Goal: Information Seeking & Learning: Learn about a topic

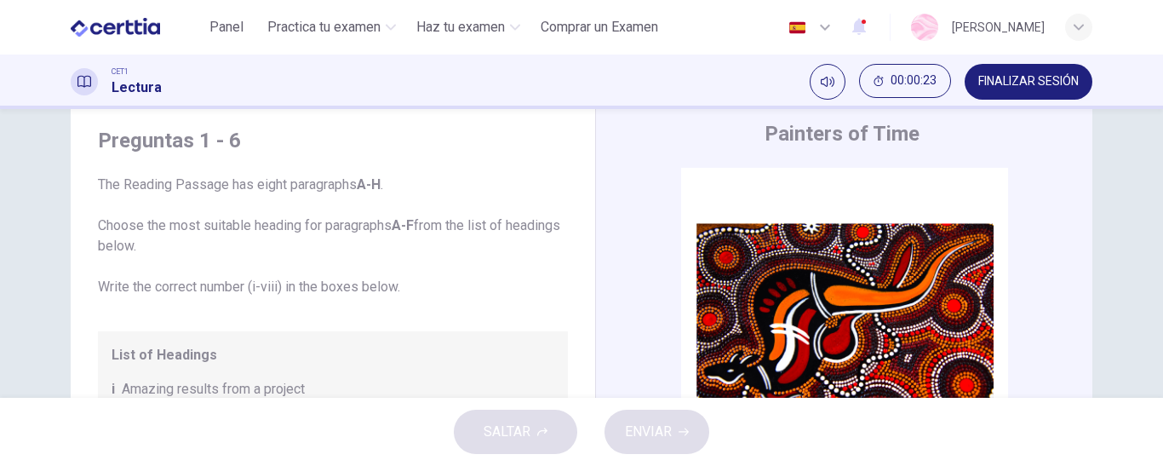
scroll to position [86, 0]
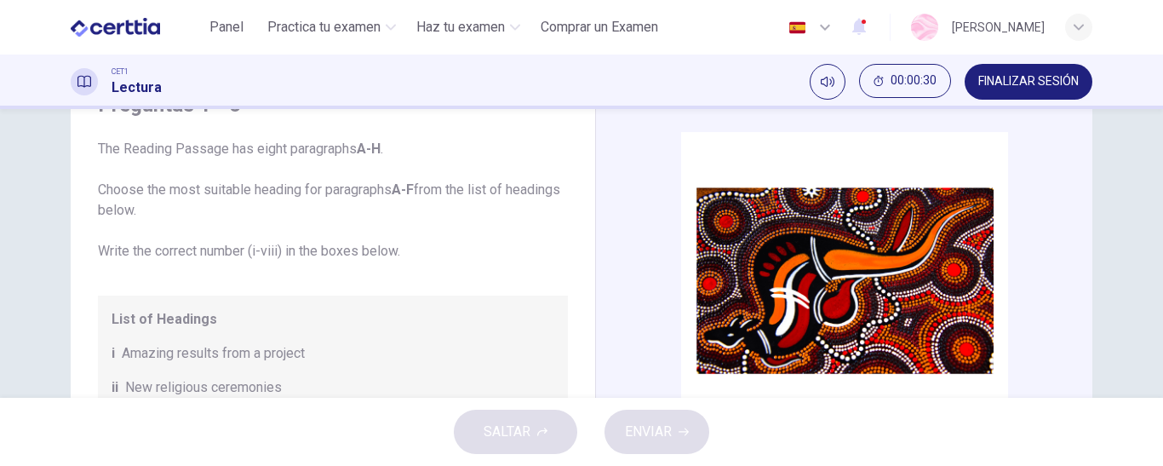
drag, startPoint x: 1072, startPoint y: 164, endPoint x: 1078, endPoint y: 209, distance: 44.7
click at [1078, 209] on div "CLIC PARA ZOOM Clic para zoom A The works of [DEMOGRAPHIC_DATA] artists are now…" at bounding box center [855, 390] width 465 height 517
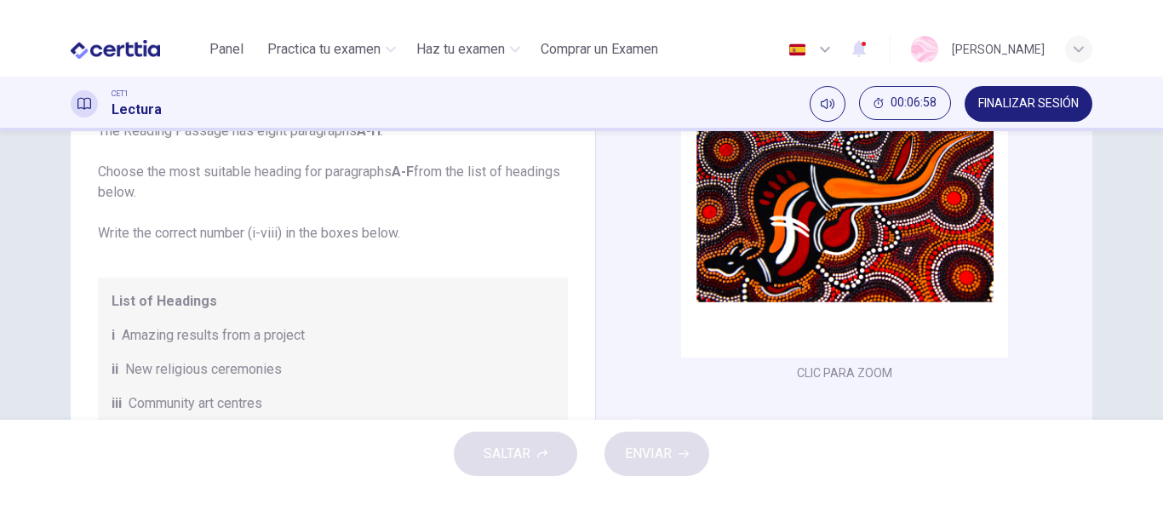
scroll to position [79, 0]
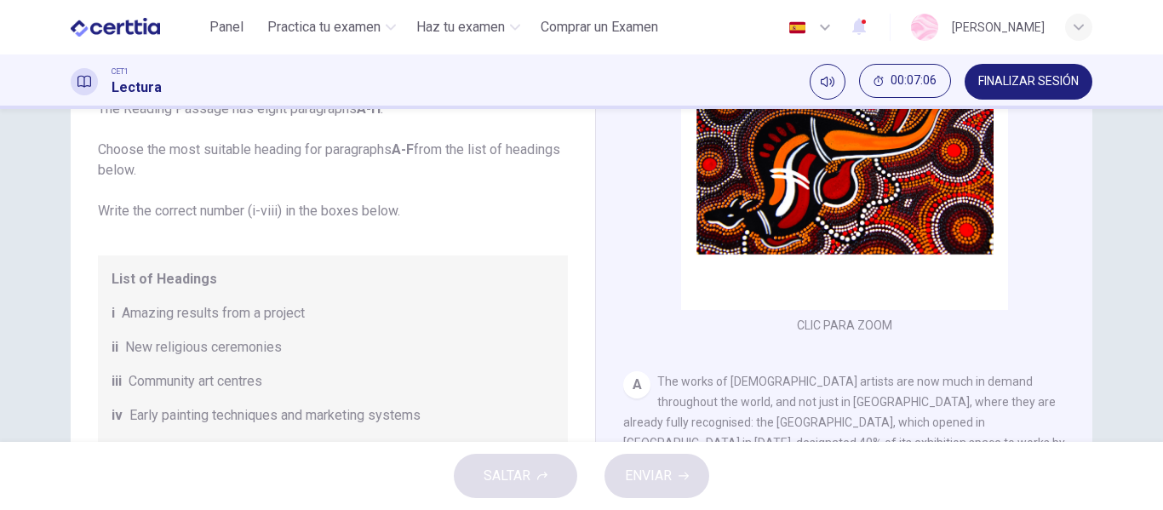
drag, startPoint x: 1072, startPoint y: 154, endPoint x: 1077, endPoint y: 169, distance: 15.3
click at [1077, 169] on div "CLIC PARA ZOOM Clic para zoom A The works of [DEMOGRAPHIC_DATA] artists are now…" at bounding box center [855, 350] width 465 height 517
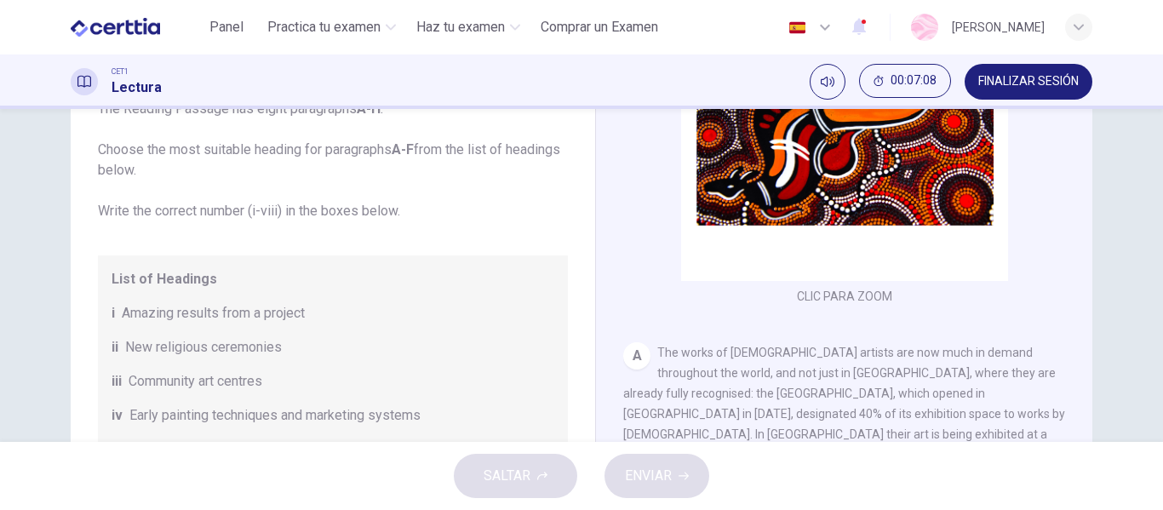
scroll to position [115, 0]
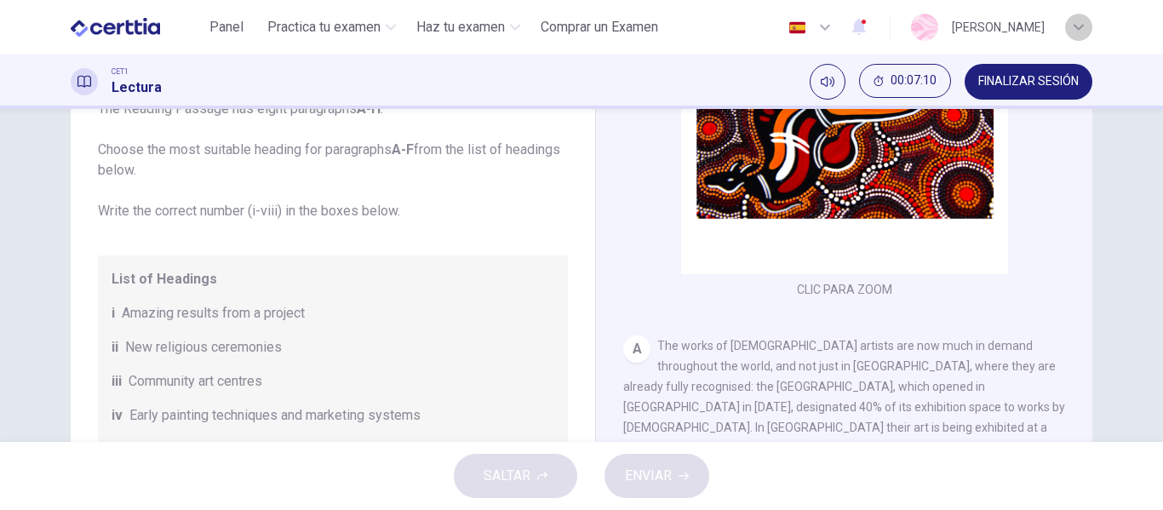
click at [1085, 25] on div "button" at bounding box center [1078, 27] width 27 height 27
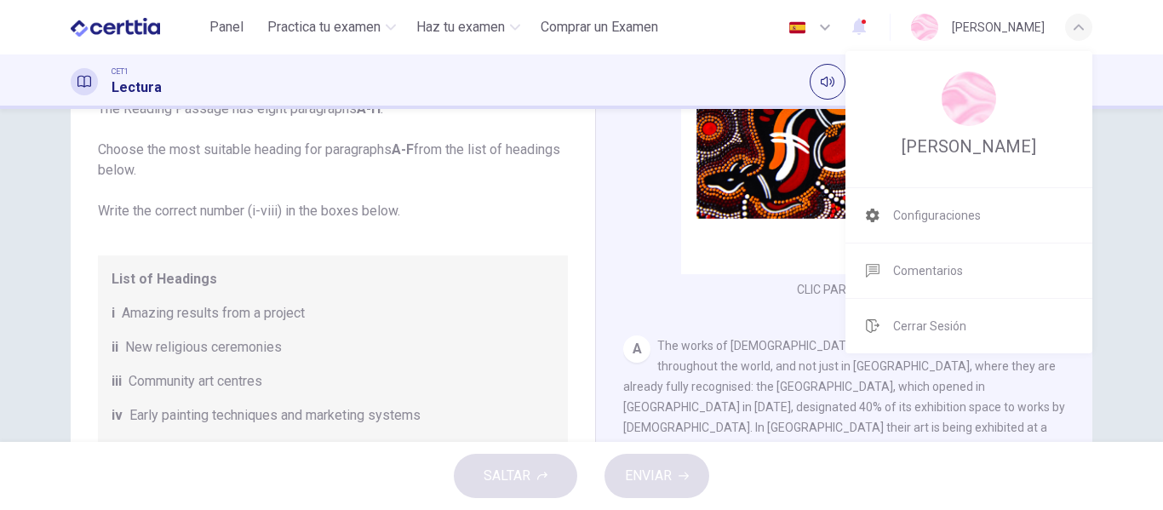
click at [1126, 30] on div at bounding box center [581, 255] width 1163 height 510
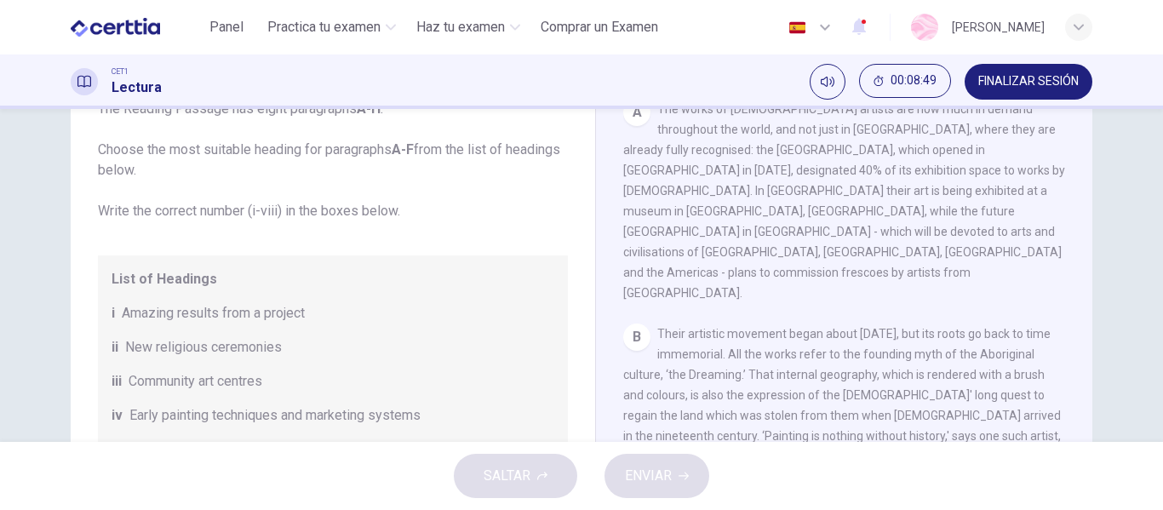
scroll to position [334, 0]
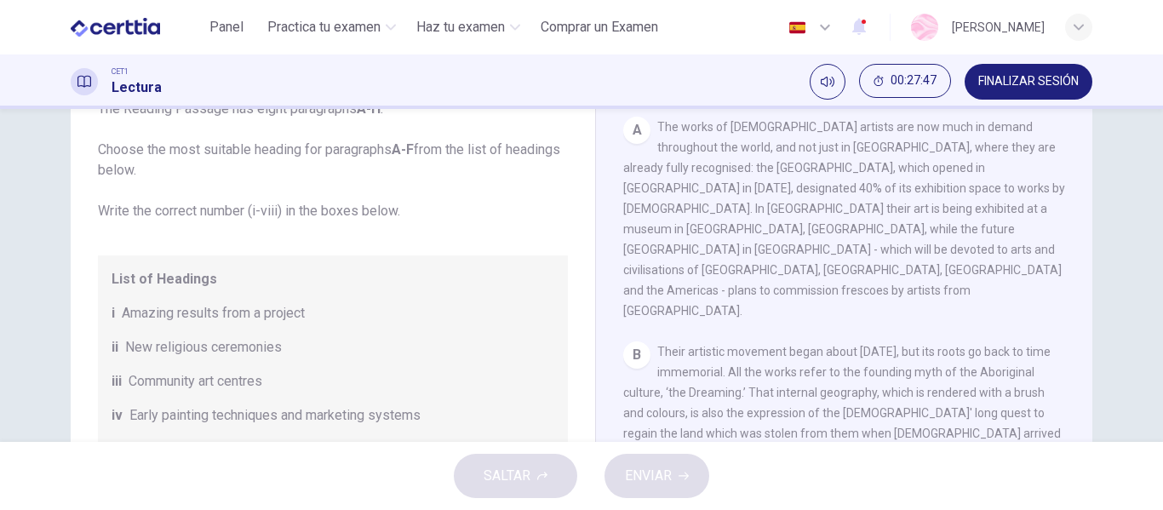
click at [1068, 294] on div "CLIC PARA ZOOM Clic para zoom A The works of [DEMOGRAPHIC_DATA] artists are now…" at bounding box center [855, 350] width 465 height 517
click at [1073, 274] on div "CLIC PARA ZOOM Clic para zoom A The works of [DEMOGRAPHIC_DATA] artists are now…" at bounding box center [855, 350] width 465 height 517
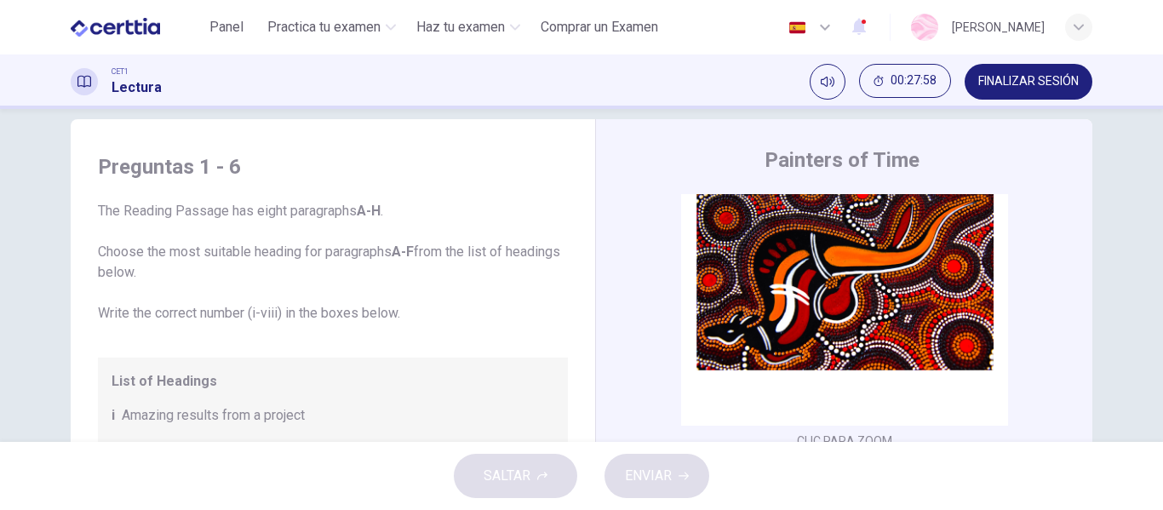
scroll to position [0, 0]
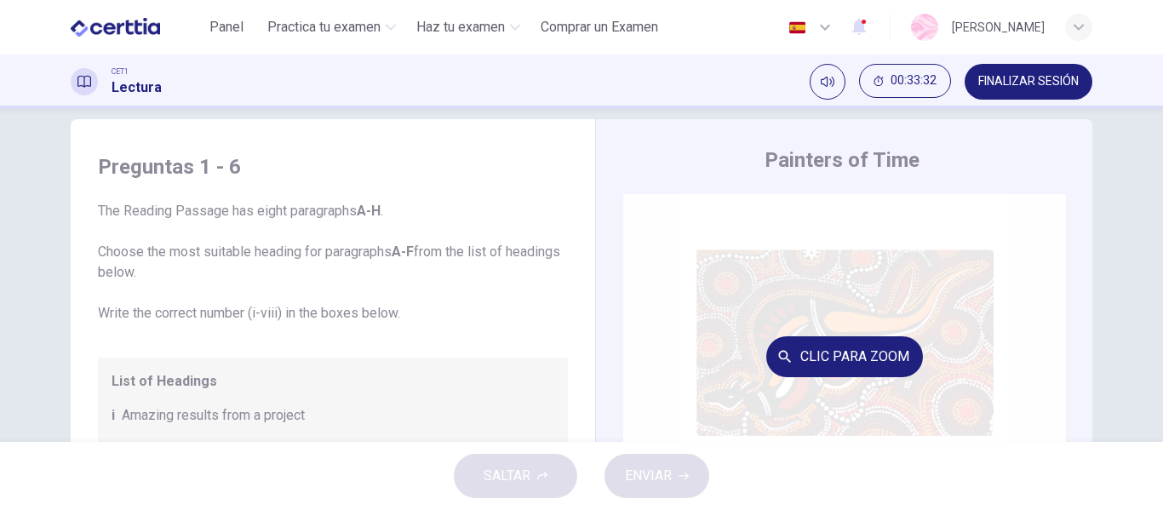
click at [1048, 246] on div "Clic para zoom" at bounding box center [844, 356] width 443 height 324
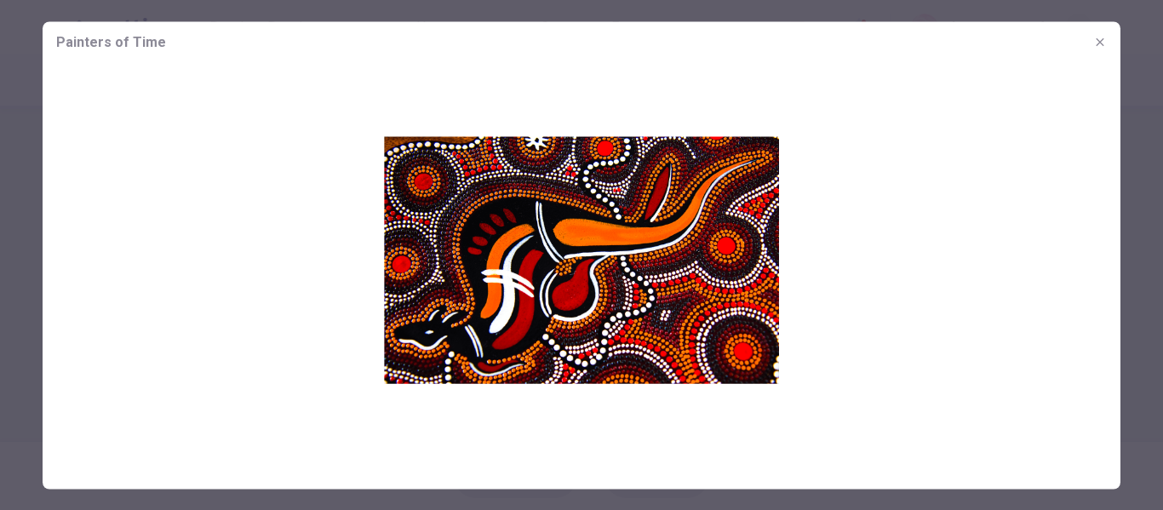
click at [1100, 45] on icon "button" at bounding box center [1100, 42] width 14 height 14
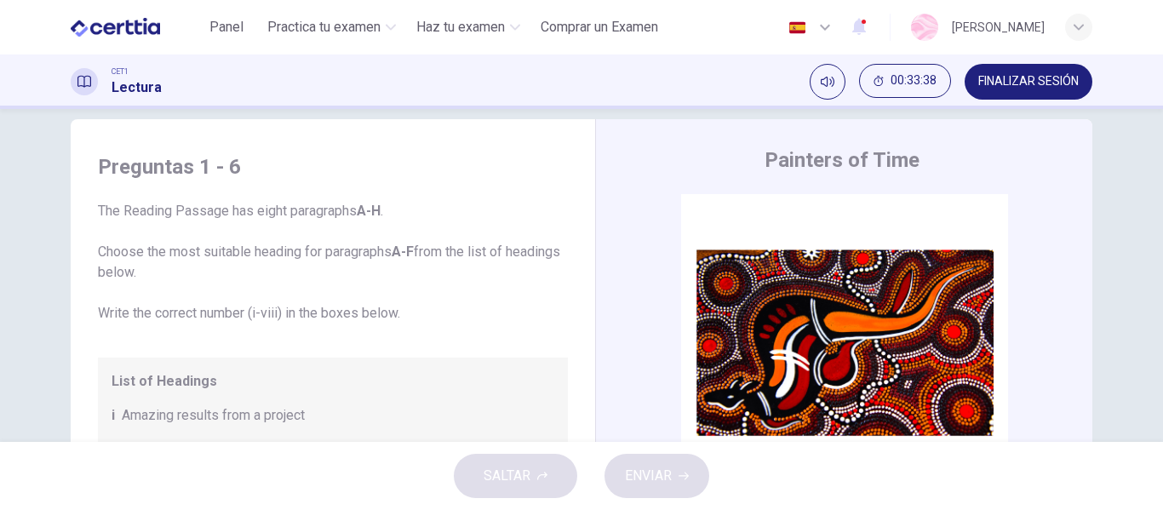
click at [1057, 371] on div "CLIC PARA ZOOM Clic para zoom A The works of [DEMOGRAPHIC_DATA] artists are now…" at bounding box center [855, 452] width 465 height 517
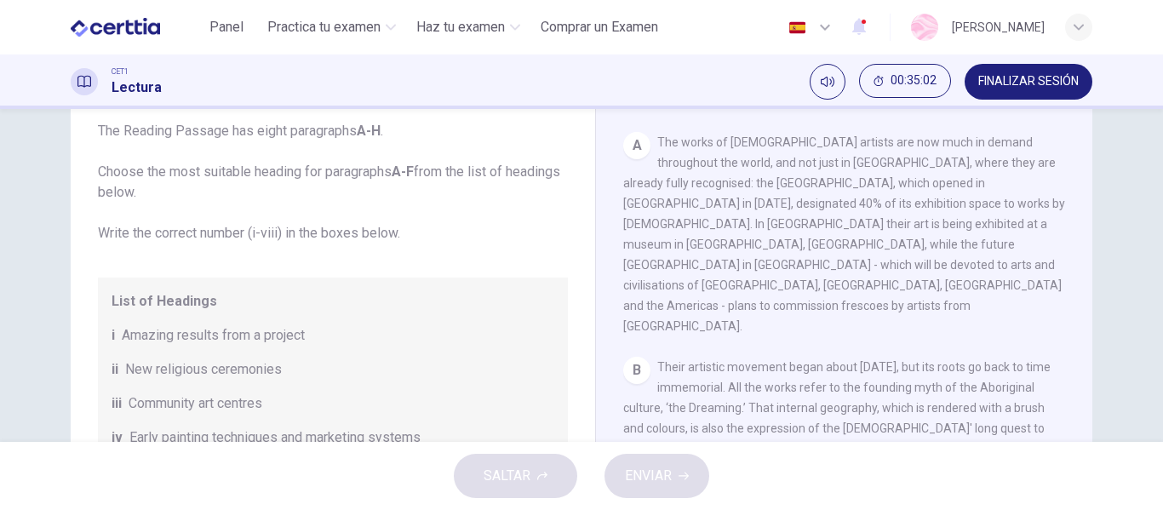
scroll to position [113, 0]
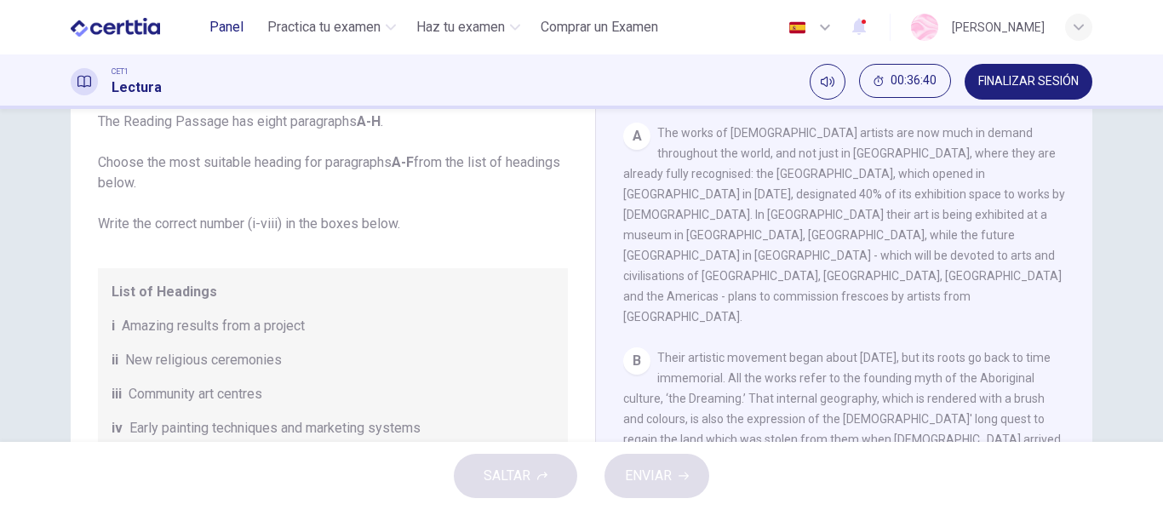
click at [236, 23] on span "Panel" at bounding box center [226, 27] width 34 height 20
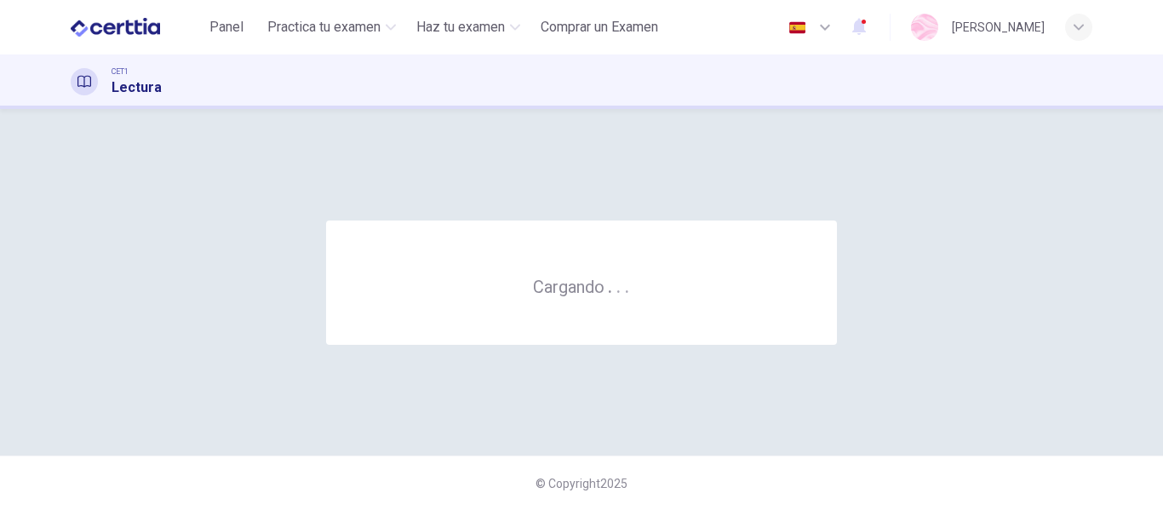
scroll to position [0, 0]
